Goal: Transaction & Acquisition: Purchase product/service

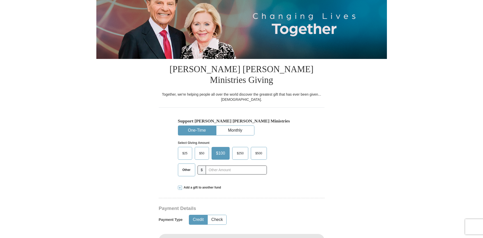
scroll to position [77, 0]
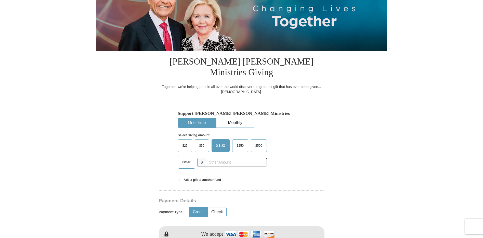
click at [189, 158] on span "Other" at bounding box center [186, 162] width 13 height 8
click at [0, 0] on input "Other" at bounding box center [0, 0] width 0 height 0
click at [229, 158] on input "text" at bounding box center [236, 162] width 57 height 9
type input "75"
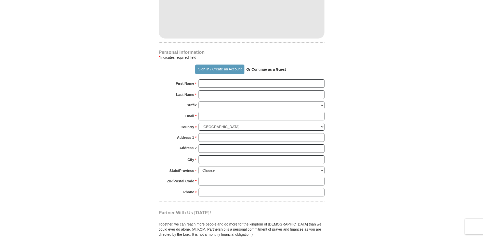
scroll to position [281, 0]
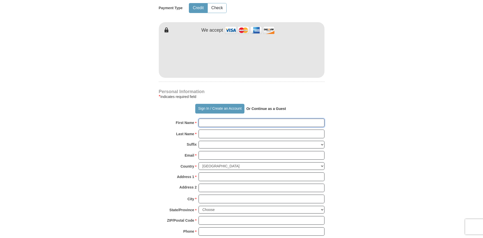
click at [218, 119] on input "First Name *" at bounding box center [262, 123] width 126 height 9
type input "[PERSON_NAME]"
click at [212, 130] on input "Last Name *" at bounding box center [262, 134] width 126 height 9
type input "[PERSON_NAME]"
click at [218, 151] on input "Email *" at bounding box center [262, 155] width 126 height 9
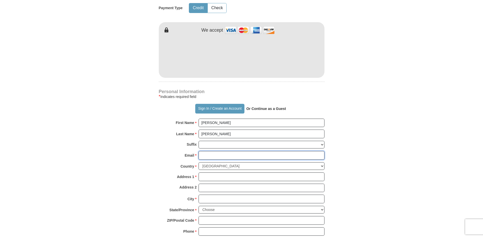
type input "[EMAIL_ADDRESS][DOMAIN_NAME]"
type input "[STREET_ADDRESS][PERSON_NAME]"
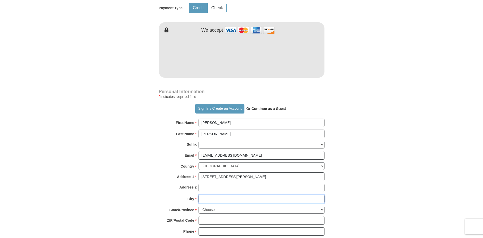
type input "CLOQUET"
select select "MN"
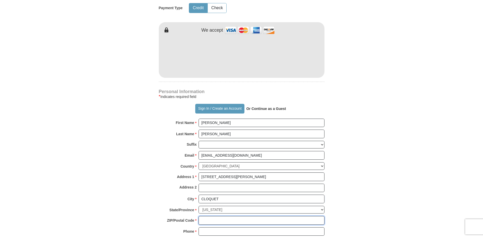
type input "55720"
type input "2188794346"
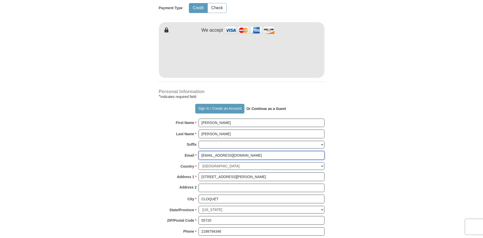
click at [228, 151] on input "[EMAIL_ADDRESS][DOMAIN_NAME]" at bounding box center [262, 155] width 126 height 9
type input "[EMAIL_ADDRESS][DOMAIN_NAME]"
click at [157, 130] on form "Already have an account? Sign in for faster giving. Don't have an account? Crea…" at bounding box center [241, 60] width 291 height 640
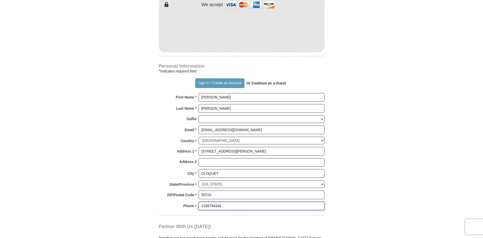
drag, startPoint x: 222, startPoint y: 194, endPoint x: 208, endPoint y: 198, distance: 14.7
click at [208, 202] on input "2188794346" at bounding box center [262, 206] width 126 height 9
type input "2185915092"
click at [134, 167] on form "Already have an account? Sign in for faster giving. Don't have an account? Crea…" at bounding box center [241, 34] width 291 height 640
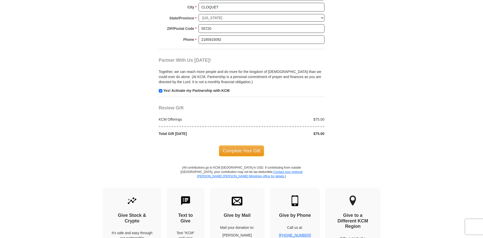
scroll to position [510, 0]
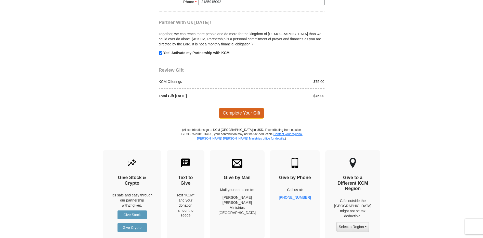
click at [238, 108] on span "Complete Your Gift" at bounding box center [241, 113] width 45 height 11
